Goal: Information Seeking & Learning: Learn about a topic

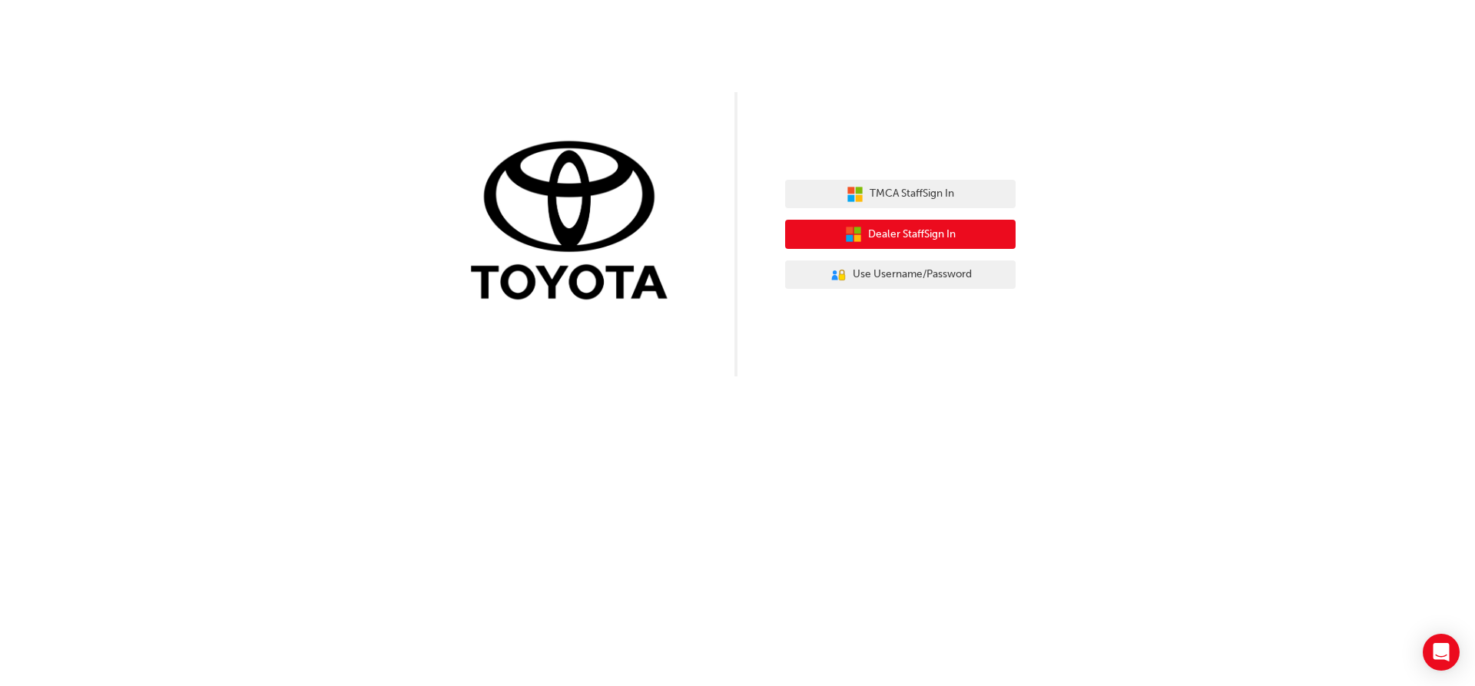
click at [839, 235] on button "Dealer Staff Sign In" at bounding box center [900, 234] width 231 height 29
